Goal: Obtain resource: Download file/media

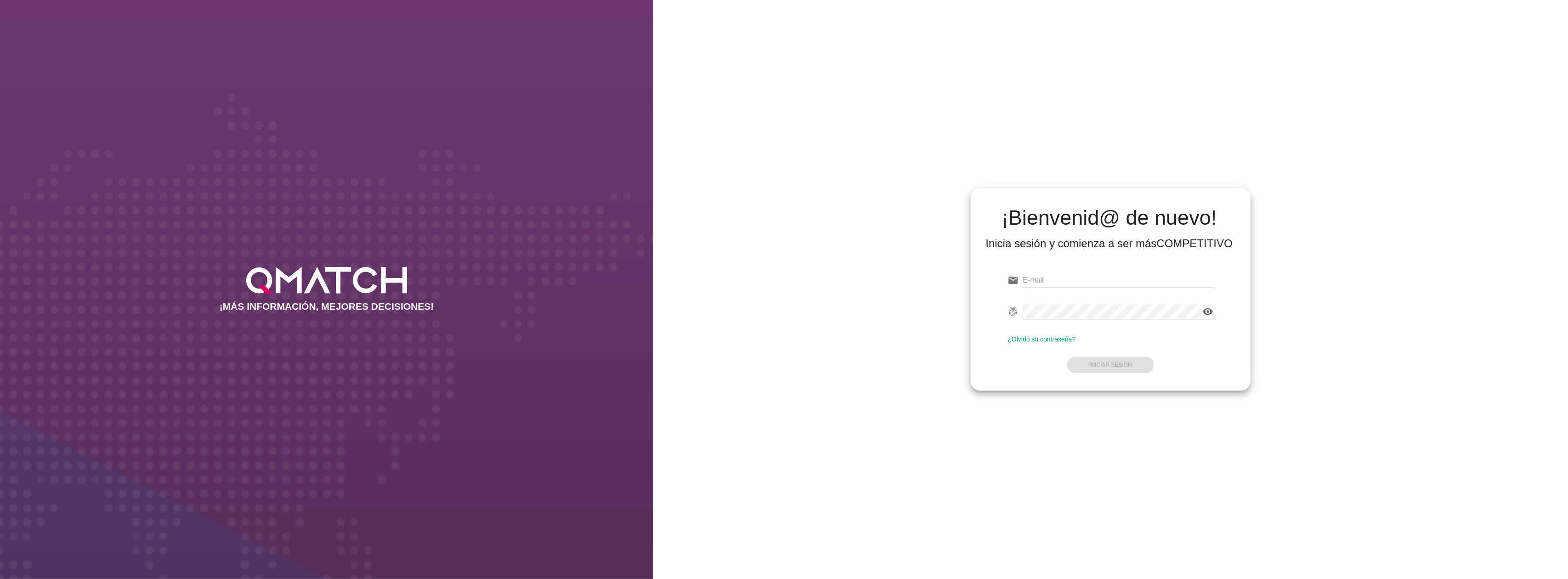
click at [1101, 274] on input "email" at bounding box center [1118, 280] width 191 height 15
type input "[EMAIL_ADDRESS][DOMAIN_NAME]"
click at [1123, 357] on button "Iniciar Sesión" at bounding box center [1110, 365] width 87 height 16
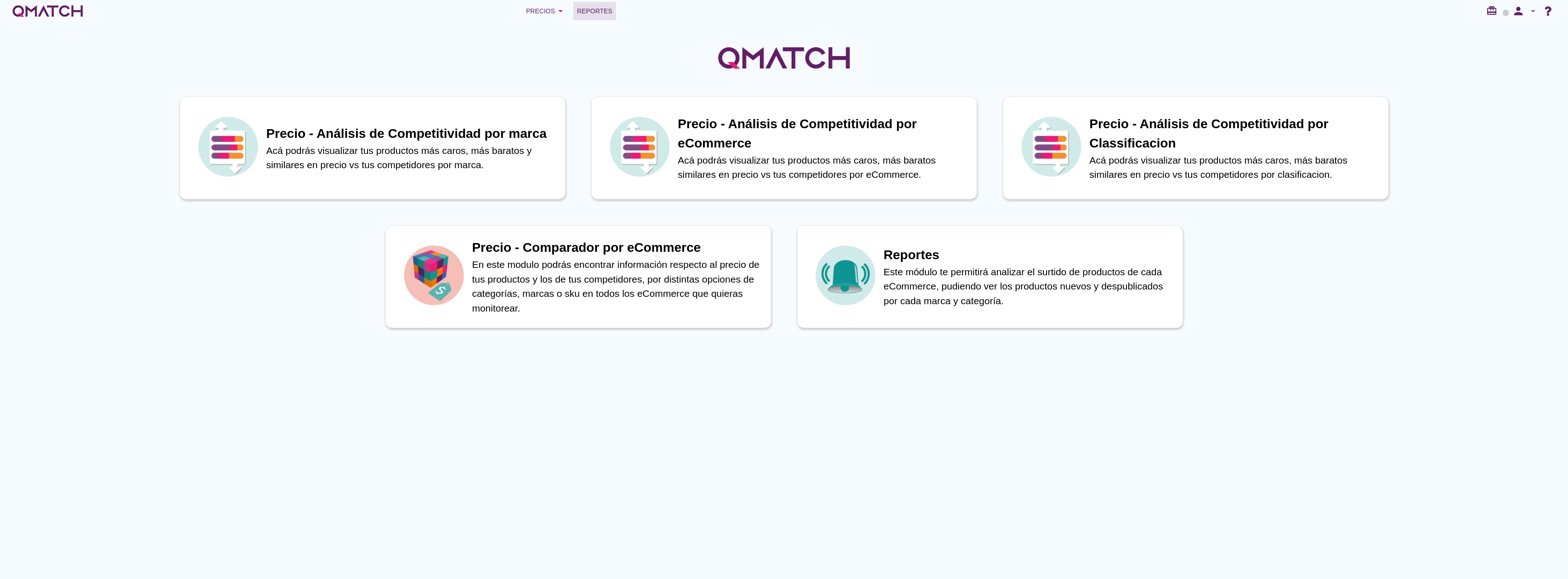
click at [611, 12] on span "Reportes" at bounding box center [595, 11] width 35 height 11
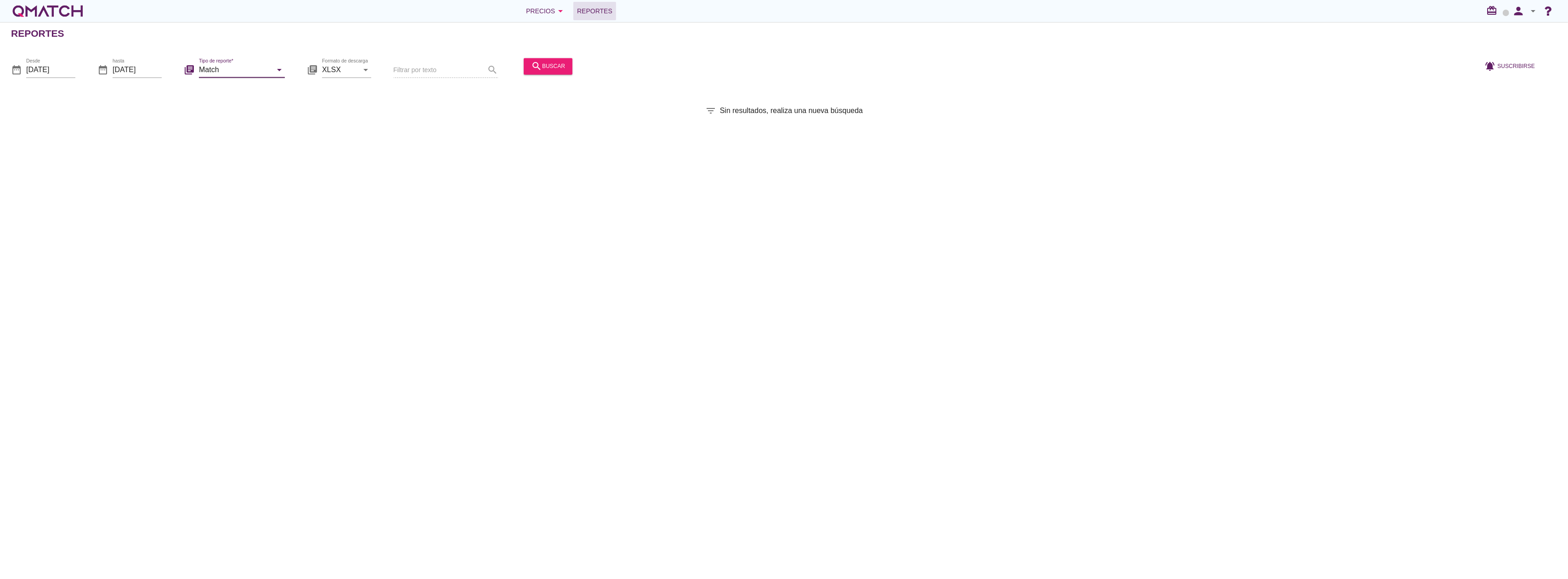
click at [234, 63] on input "Match" at bounding box center [236, 70] width 73 height 15
click at [221, 170] on div "Match Surtido Comparador por ecommerce simil Match con historicos" at bounding box center [254, 125] width 111 height 96
click at [221, 158] on div "Match con historicos" at bounding box center [254, 158] width 97 height 11
type input "Match con historicos"
click at [548, 65] on div "search buscar" at bounding box center [548, 66] width 34 height 11
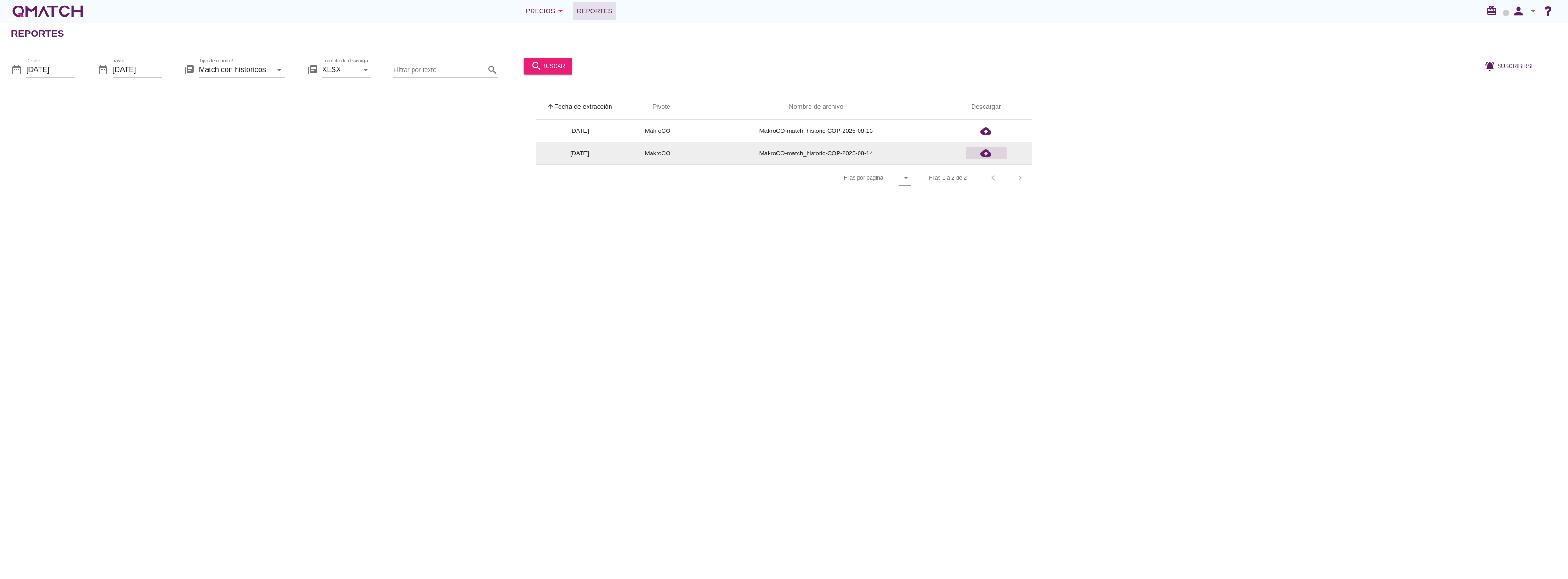
click at [989, 155] on icon "cloud_download" at bounding box center [986, 153] width 11 height 11
